Goal: Task Accomplishment & Management: Complete application form

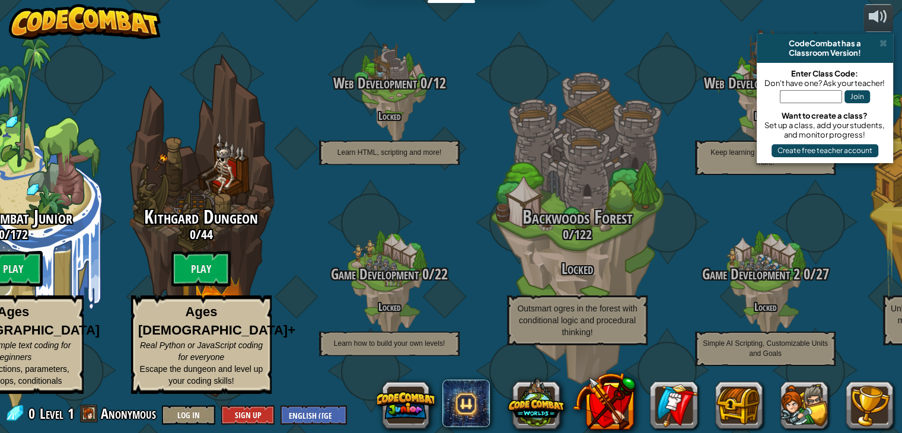
paste input "icefruitsing"
type input "icefruitsing"
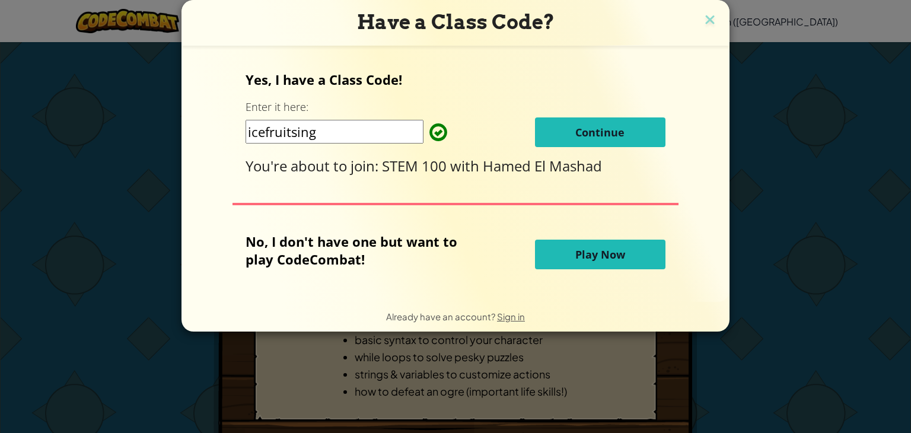
click at [597, 131] on span "Continue" at bounding box center [600, 132] width 49 height 14
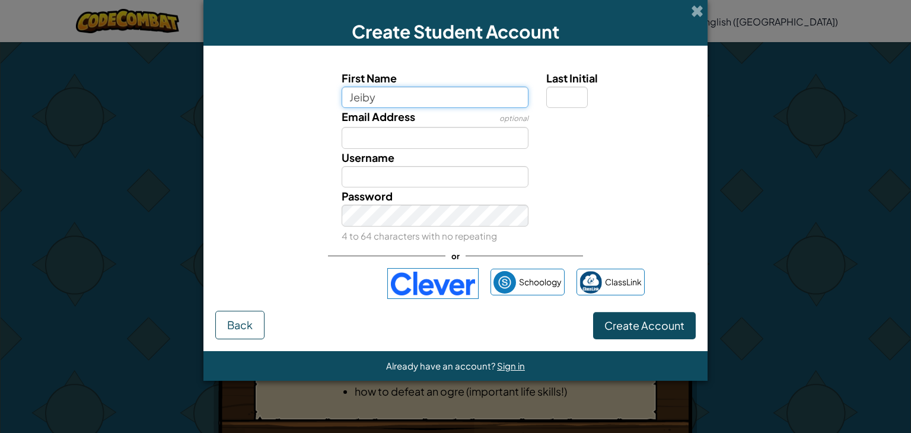
type input "Jeiby"
click at [576, 96] on input "Last Initial" at bounding box center [567, 98] width 42 height 22
type input "C"
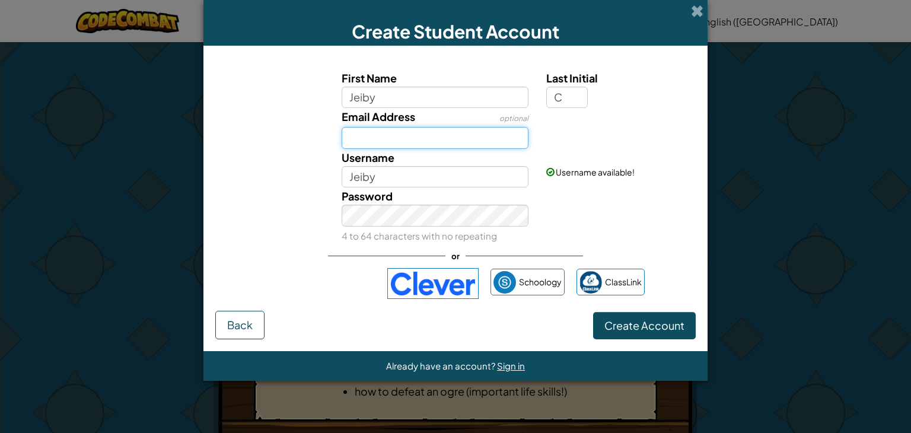
type input "JeibyC"
click at [437, 138] on input "Email Address" at bounding box center [435, 138] width 187 height 22
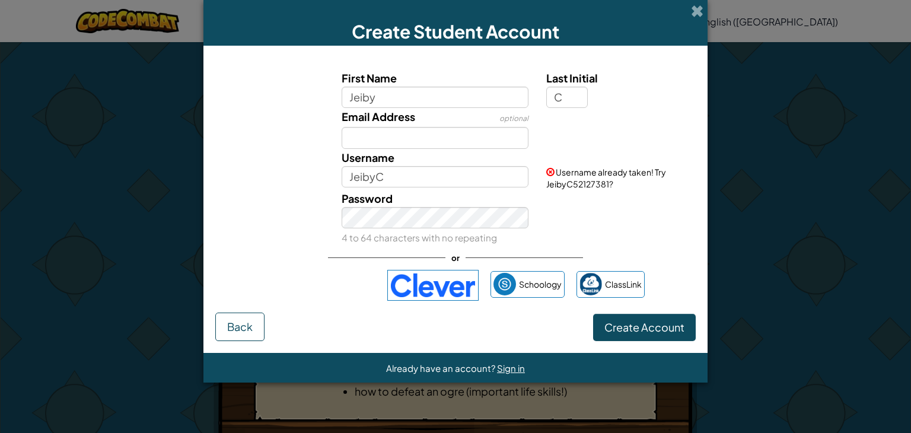
click at [467, 239] on small "4 to 64 characters with no repeating" at bounding box center [419, 237] width 155 height 11
click at [233, 322] on span "Back" at bounding box center [240, 327] width 26 height 14
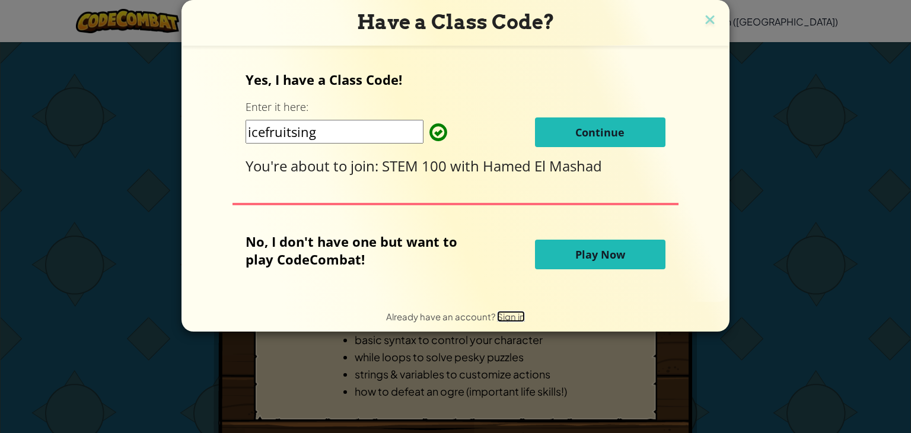
click at [501, 314] on span "Sign in" at bounding box center [511, 316] width 28 height 11
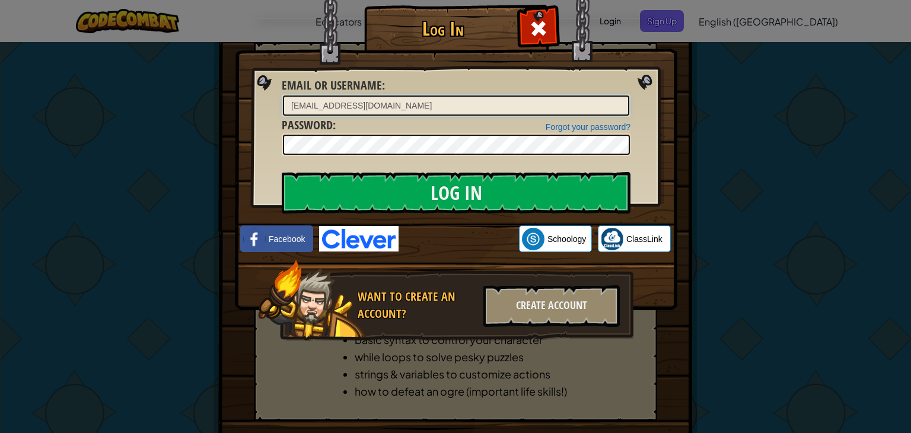
type input "[EMAIL_ADDRESS][DOMAIN_NAME]"
click at [282, 172] on input "Log In" at bounding box center [456, 193] width 349 height 42
